Goal: Check status: Check status

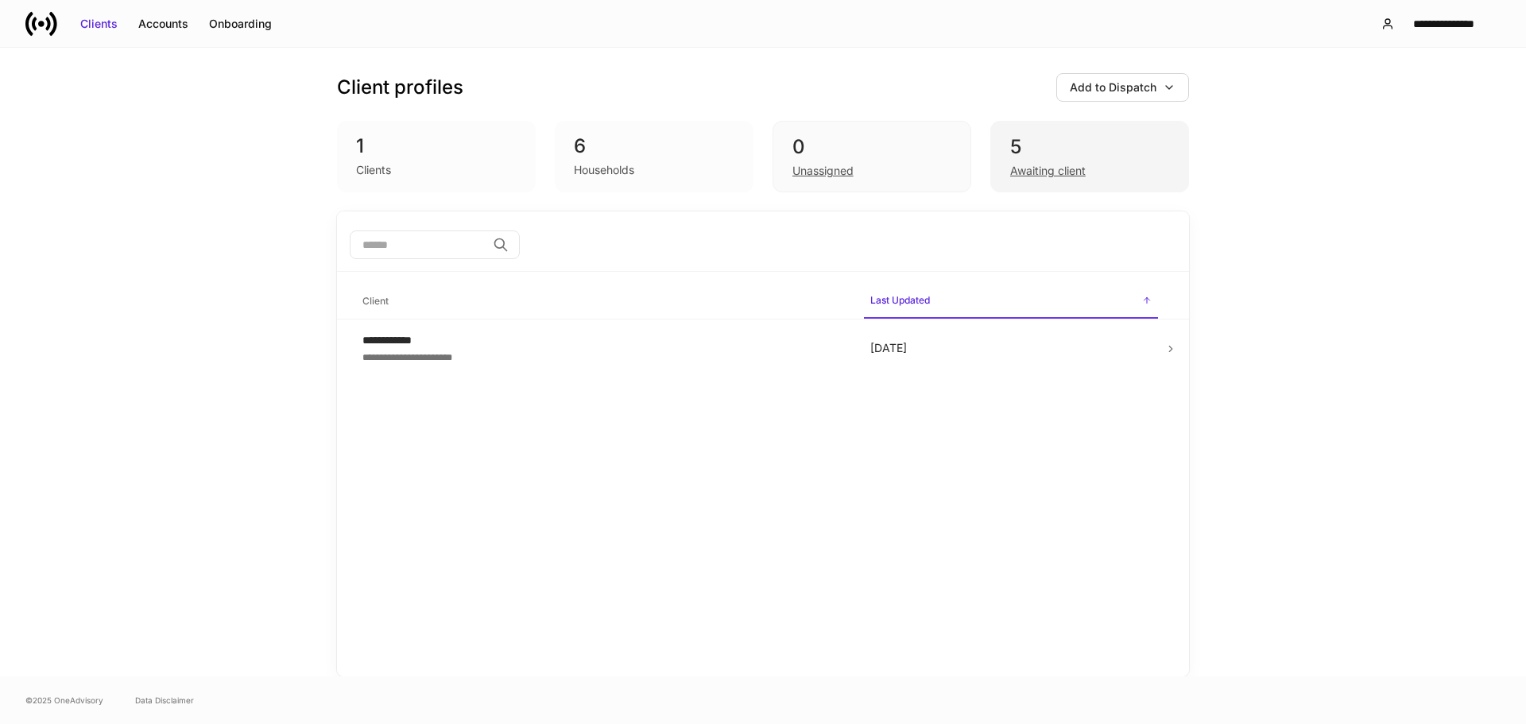
click at [1032, 174] on div "Awaiting client" at bounding box center [1047, 171] width 75 height 16
